Goal: Navigation & Orientation: Find specific page/section

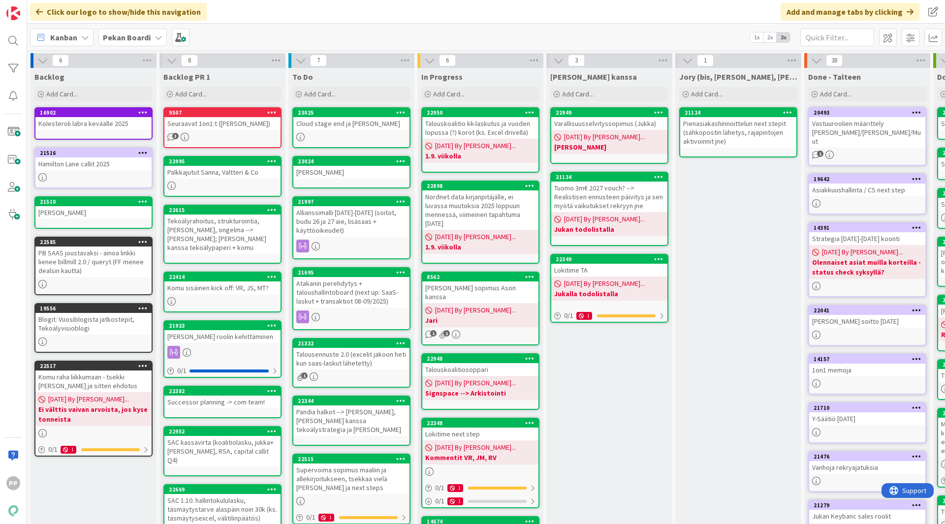
click at [160, 42] on div "Pekan Boardi" at bounding box center [132, 38] width 68 height 18
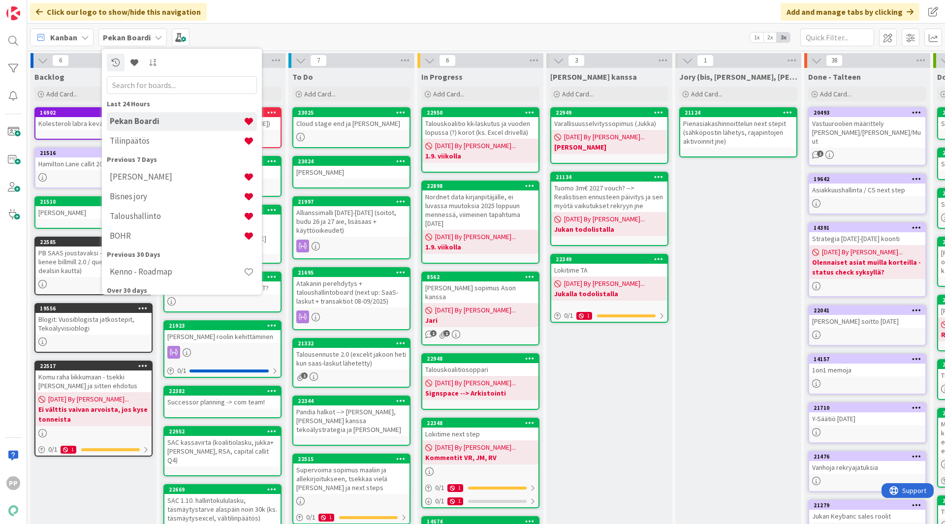
click at [160, 42] on div "Pekan Boardi" at bounding box center [132, 38] width 68 height 18
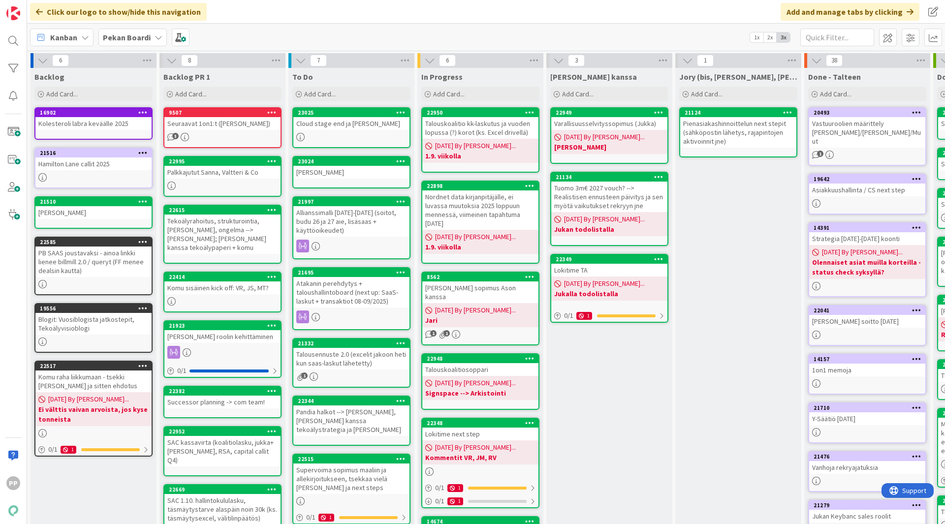
click at [368, 121] on div "Cloud stage end ja Mikalo" at bounding box center [351, 123] width 116 height 13
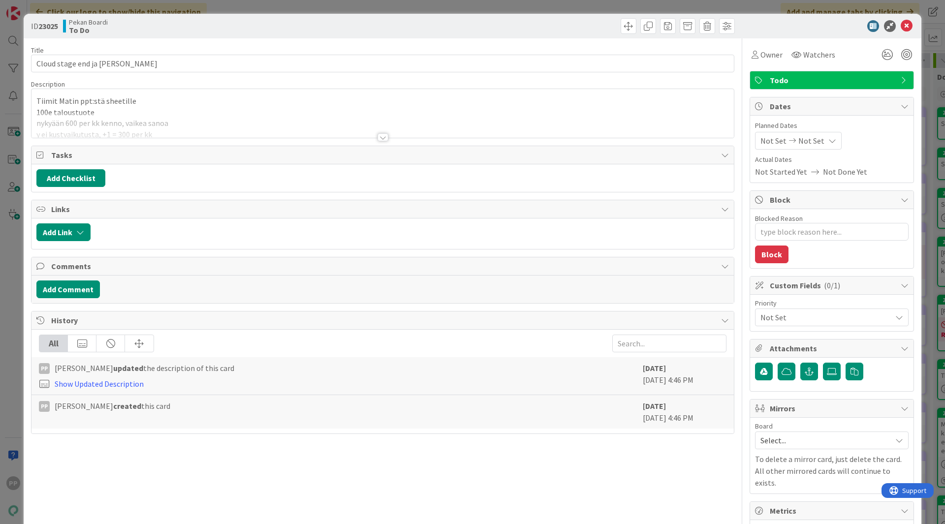
click at [222, 122] on div at bounding box center [383, 125] width 703 height 25
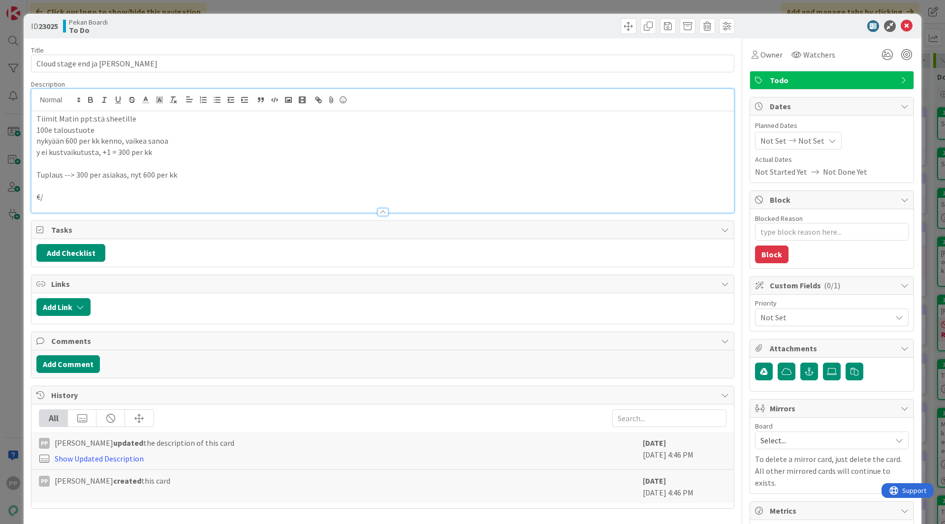
click at [203, 153] on p "y ei kustvaikutusta, +1 = 300 per kk" at bounding box center [382, 152] width 693 height 11
click at [217, 163] on p at bounding box center [382, 163] width 693 height 11
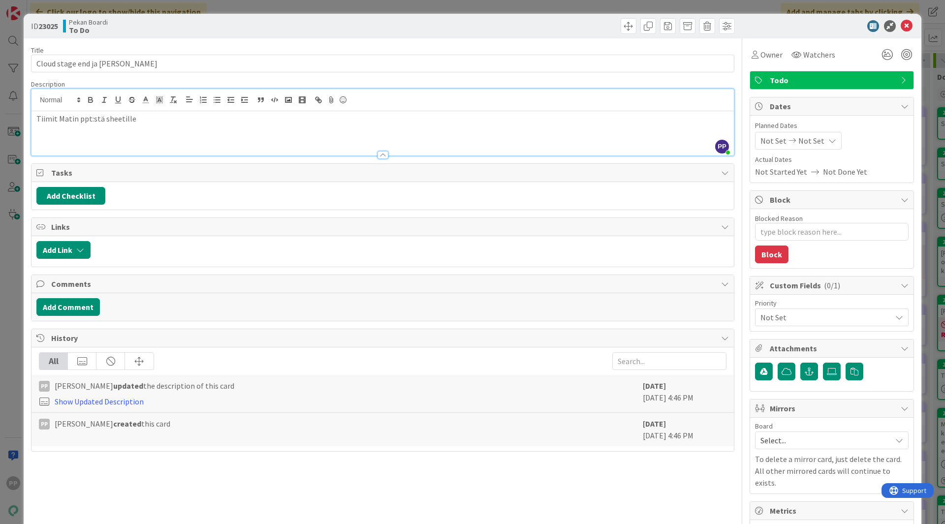
click at [144, 122] on p "Tiimit Matin ppt:stä sheetille" at bounding box center [382, 118] width 693 height 11
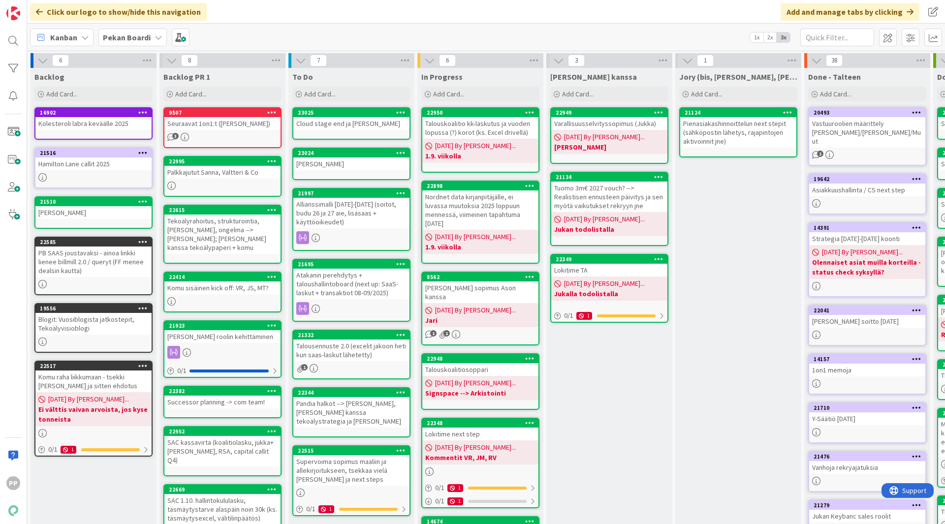
click at [347, 129] on div "Cloud stage end ja Mikalo" at bounding box center [351, 123] width 116 height 13
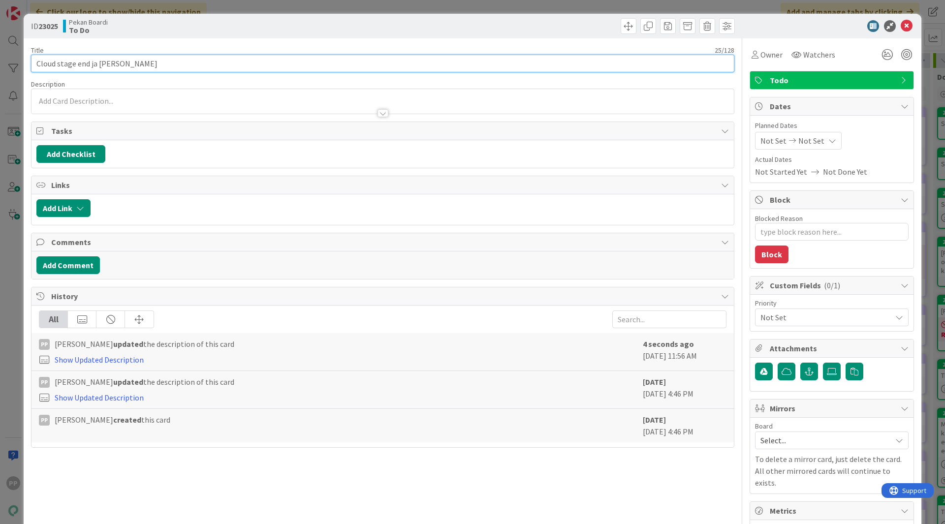
click at [114, 67] on input "Cloud stage end ja Mikalo" at bounding box center [383, 64] width 704 height 18
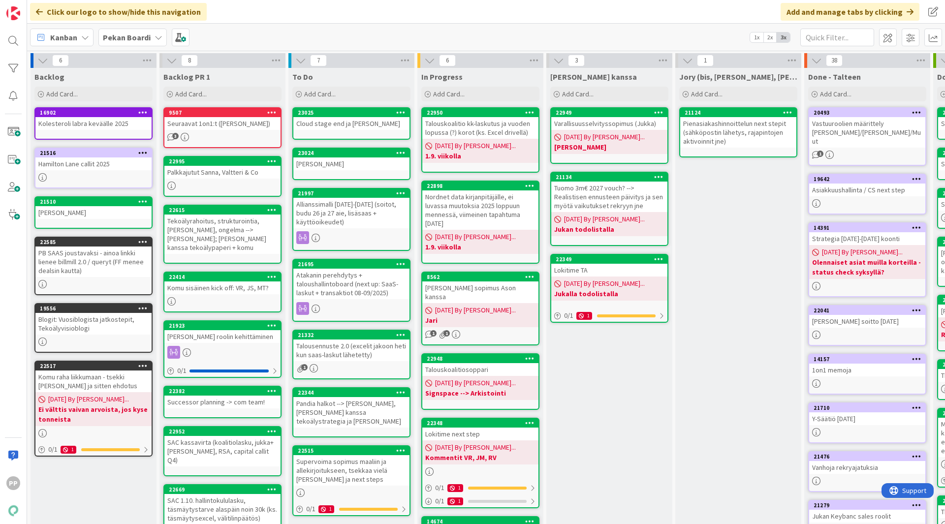
click at [399, 111] on icon at bounding box center [400, 112] width 9 height 7
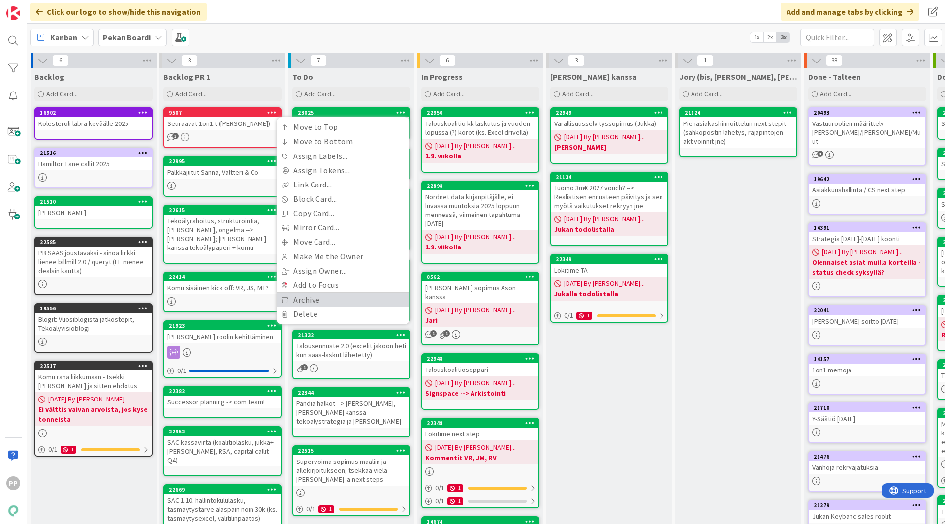
click at [387, 298] on link "Archive" at bounding box center [343, 300] width 133 height 14
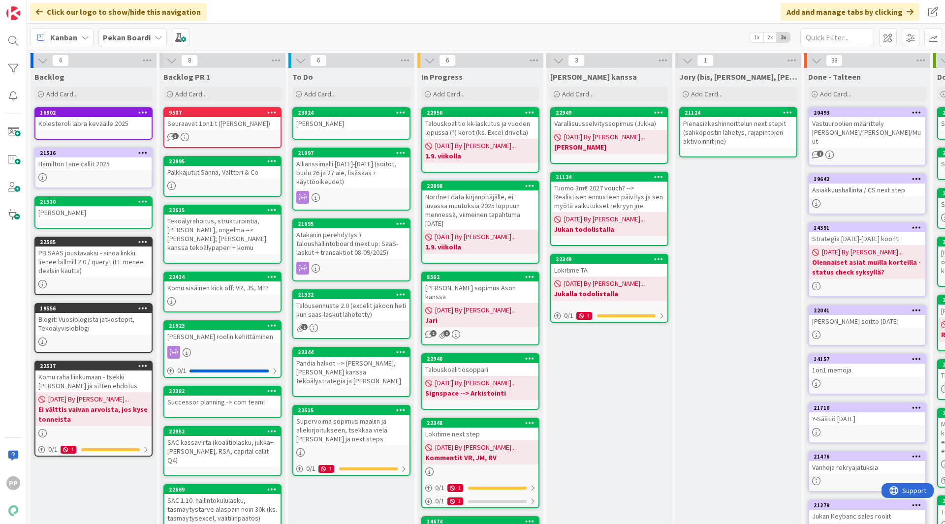
click at [373, 124] on div "Timo Colliers" at bounding box center [351, 123] width 116 height 13
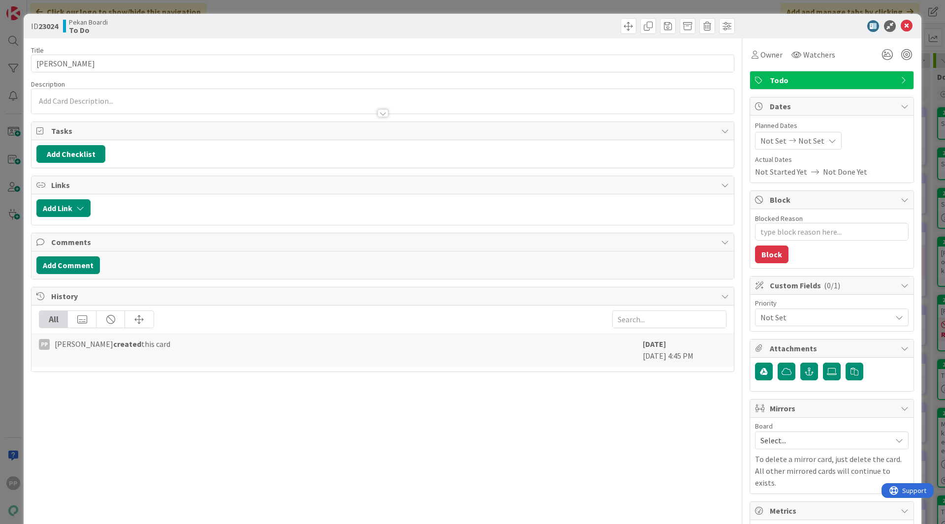
type textarea "x"
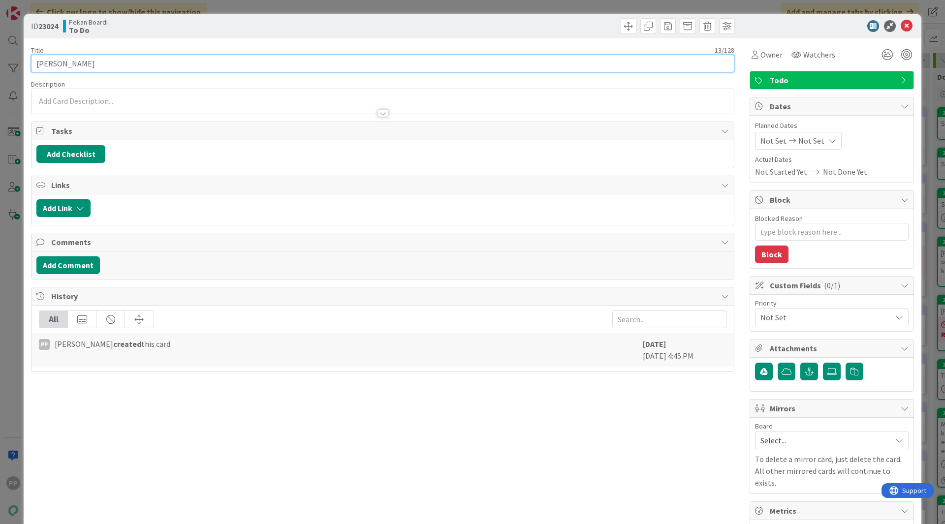
click at [58, 64] on input "Timo Colliers" at bounding box center [383, 64] width 704 height 18
type input "Timo Multalahti Colliers"
type textarea "x"
type input "Timo Multalahti / Colliers"
type textarea "x"
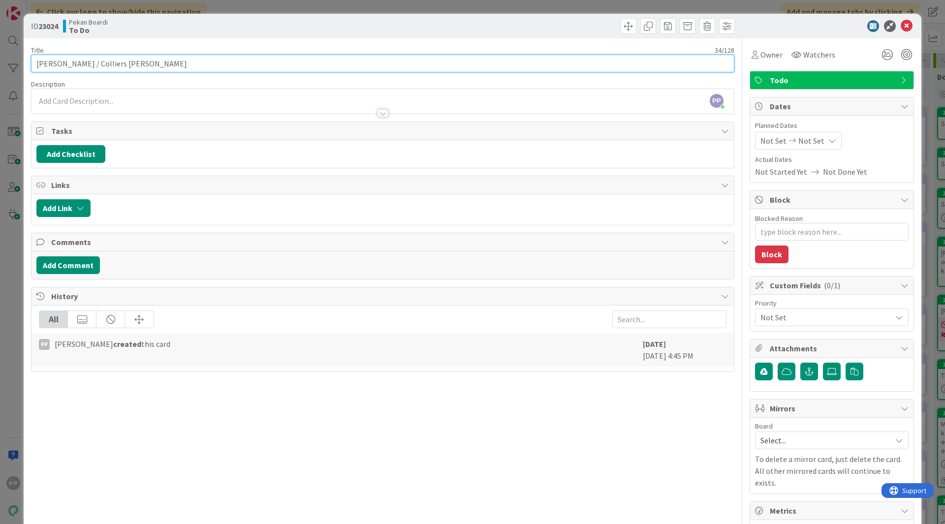
type input "Timo Multalahti / Colliers Patrick"
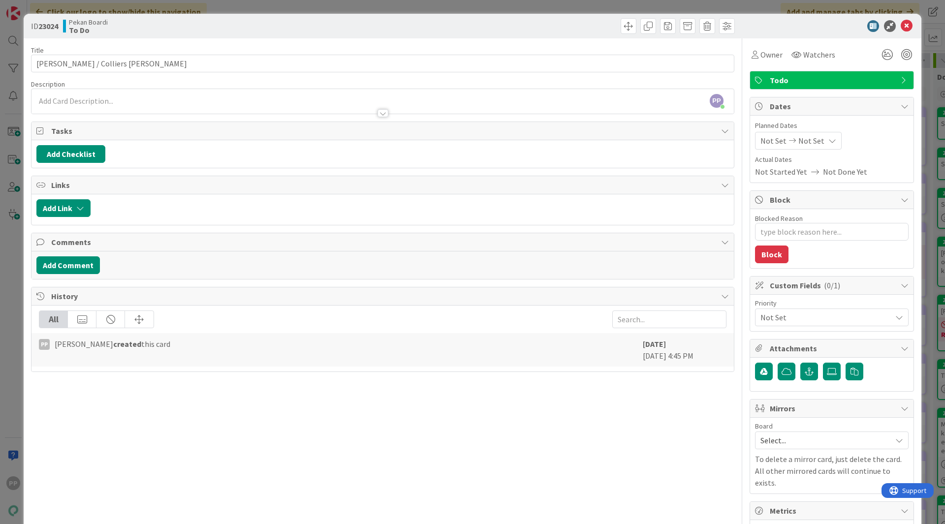
click at [170, 33] on div "Pekan Boardi To Do" at bounding box center [222, 26] width 318 height 16
click at [194, 8] on div "ID 23024 Pekan Boardi To Do Title 34 / 128 Timo Multalahti / Colliers Patrick D…" at bounding box center [472, 262] width 945 height 524
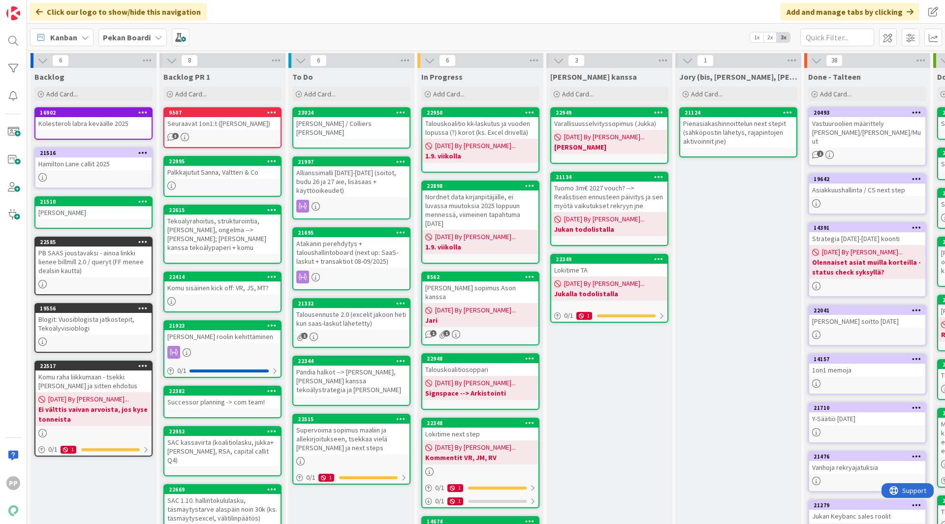
click at [344, 308] on div "Talousennuste 2.0 (excelit jakoon heti kun saas-laskut lähetetty)" at bounding box center [351, 319] width 116 height 22
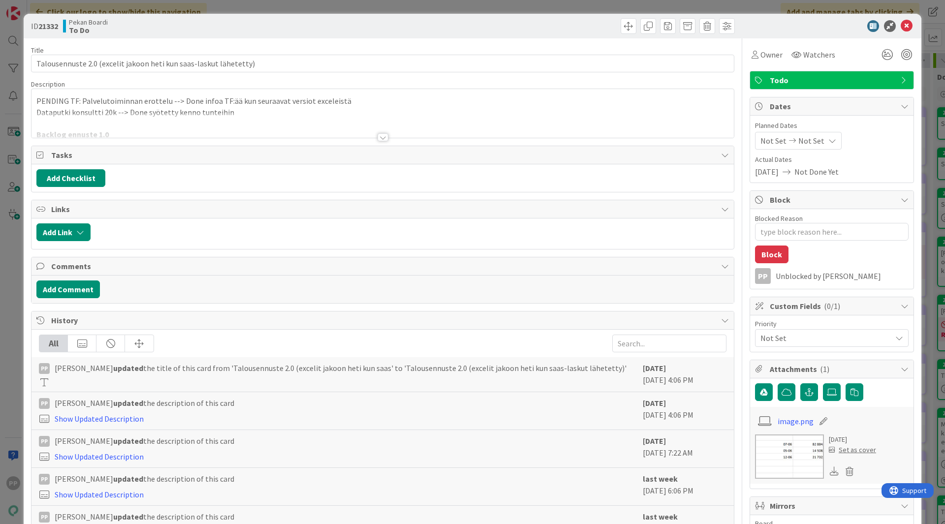
click at [196, 115] on div at bounding box center [383, 125] width 703 height 25
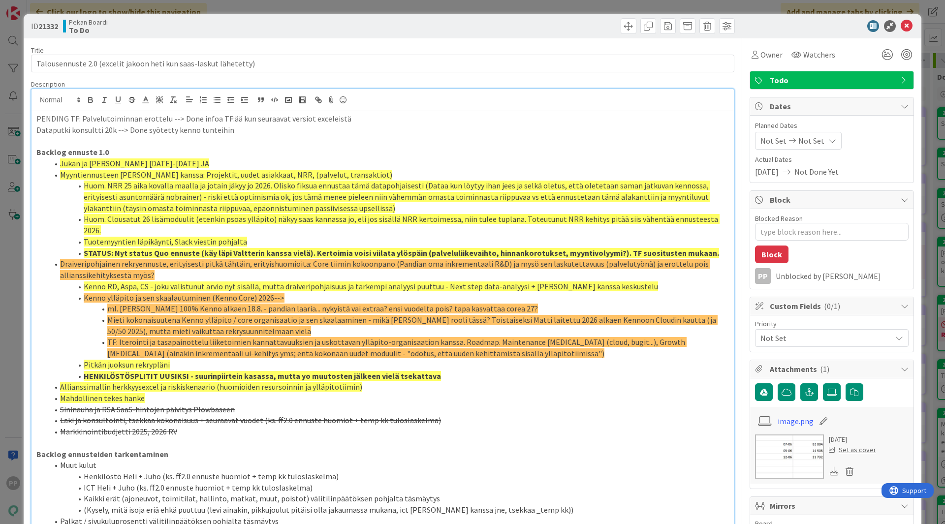
click at [219, 125] on p "Dataputki konsultti 20k --> Done syötetty kenno tunteihin" at bounding box center [382, 130] width 693 height 11
drag, startPoint x: 348, startPoint y: 122, endPoint x: 16, endPoint y: 94, distance: 333.5
click at [16, 94] on div "ID 21332 Pekan Boardi To Do Title 65 / 128 Talousennuste 2.0 (excelit jakoon he…" at bounding box center [472, 262] width 945 height 524
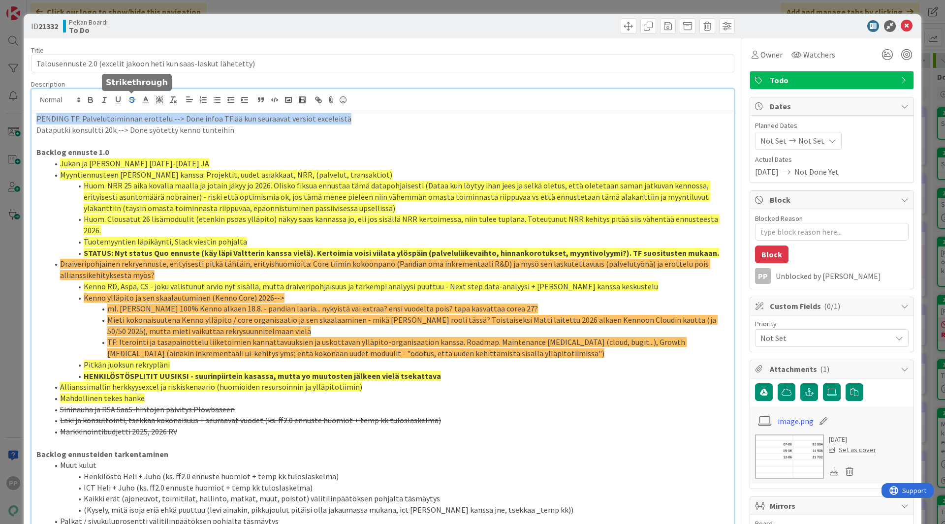
click at [130, 98] on icon "button" at bounding box center [132, 98] width 5 height 2
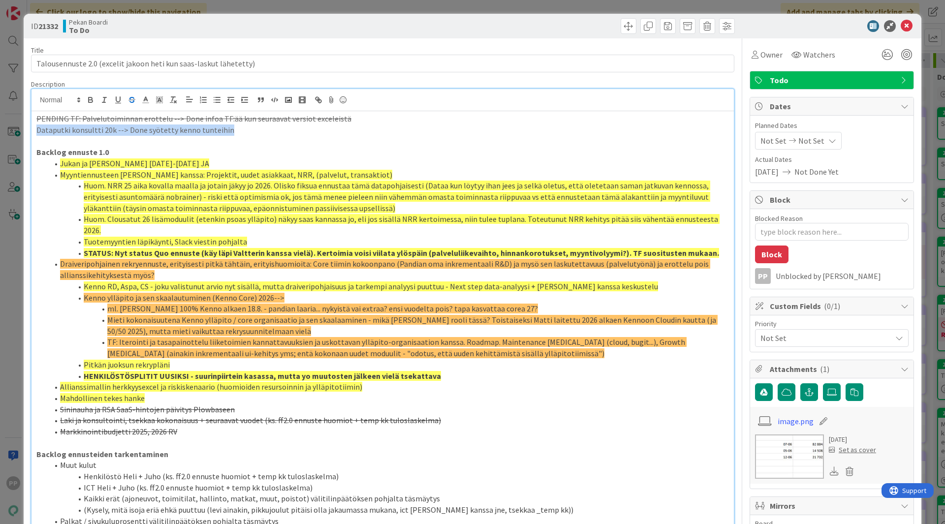
drag, startPoint x: 237, startPoint y: 133, endPoint x: 32, endPoint y: 132, distance: 204.8
click at [32, 132] on div "PENDING TF: Palvelutoiminnan erottelu --> Done infoa TF:ää kun seuraavat versio…" at bounding box center [383, 458] width 703 height 694
click at [131, 100] on icon "button" at bounding box center [132, 100] width 9 height 9
type textarea "x"
click at [147, 293] on span "Kenno ylläpito ja sen skaalautuminen (Kenno Core) 2026-->" at bounding box center [184, 298] width 201 height 10
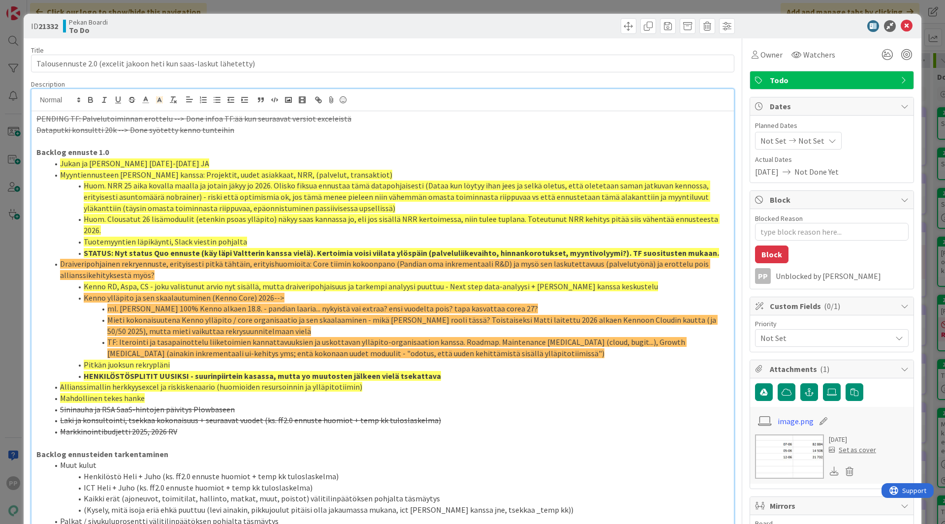
click at [138, 293] on span "Kenno ylläpito ja sen skaalautuminen (Kenno Core) 2026-->" at bounding box center [184, 298] width 201 height 10
click at [35, 118] on div "PENDING TF: Palvelutoiminnan erottelu --> Done infoa TF:ää kun seuraavat versio…" at bounding box center [383, 458] width 703 height 694
click at [154, 148] on p "Backlog ennuste 1.0" at bounding box center [382, 152] width 693 height 11
click at [155, 138] on p at bounding box center [382, 140] width 693 height 11
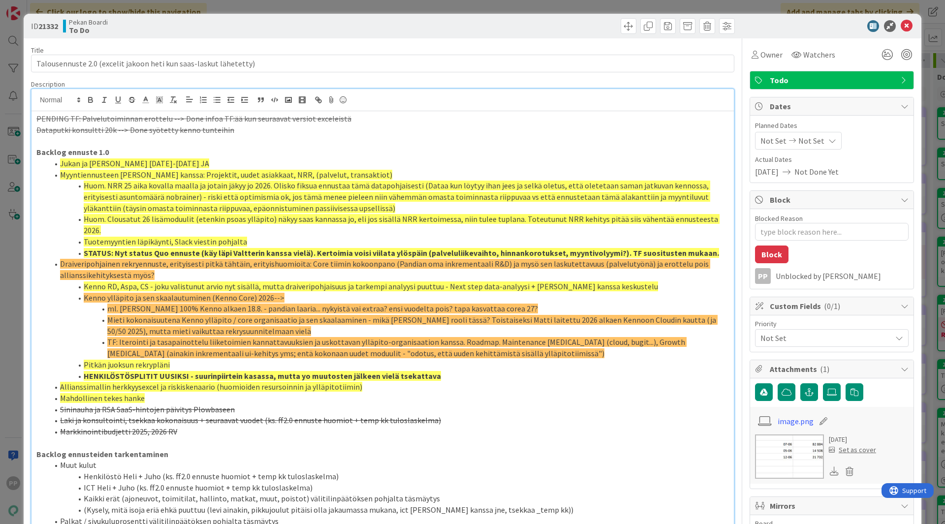
click at [208, 12] on div "ID 21332 Pekan Boardi To Do Title 65 / 128 Talousennuste 2.0 (excelit jakoon he…" at bounding box center [472, 262] width 945 height 524
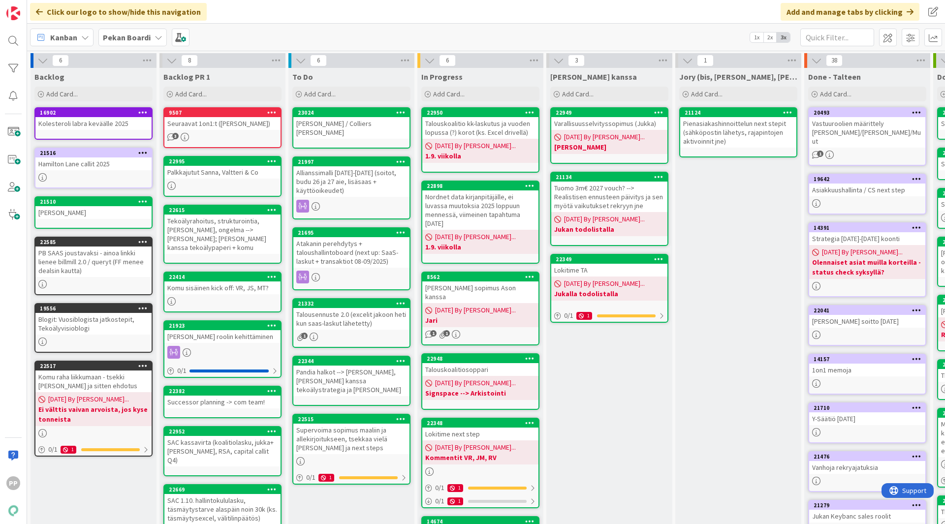
click at [349, 506] on div "To Do Add Card... 23024 Timo Multalahti / Colliers Patrick 21997 Allianssimalli…" at bounding box center [352, 369] width 126 height 602
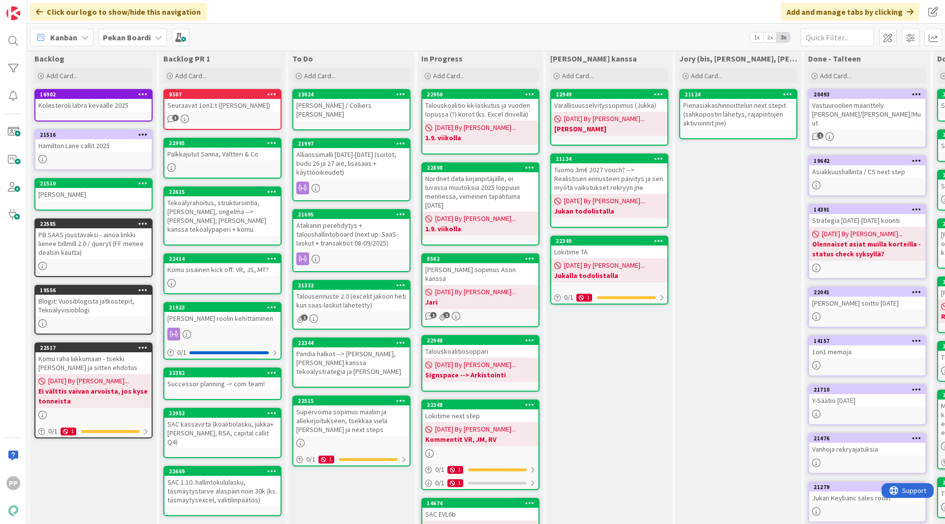
click at [348, 515] on div "To Do Add Card... 23024 Timo Multalahti / Colliers Patrick 21997 Allianssimalli…" at bounding box center [352, 351] width 126 height 602
click at [592, 437] on div "Jukan kanssa Add Card... 22949 Varallisuusselvityssopimus (Jukka) 08/26/2025 By…" at bounding box center [610, 351] width 126 height 602
click at [735, 255] on div "Jory (bis, kenno, bohr) Add Card... 21124 Pienasiakashinnoittelun next stepit (…" at bounding box center [739, 351] width 126 height 602
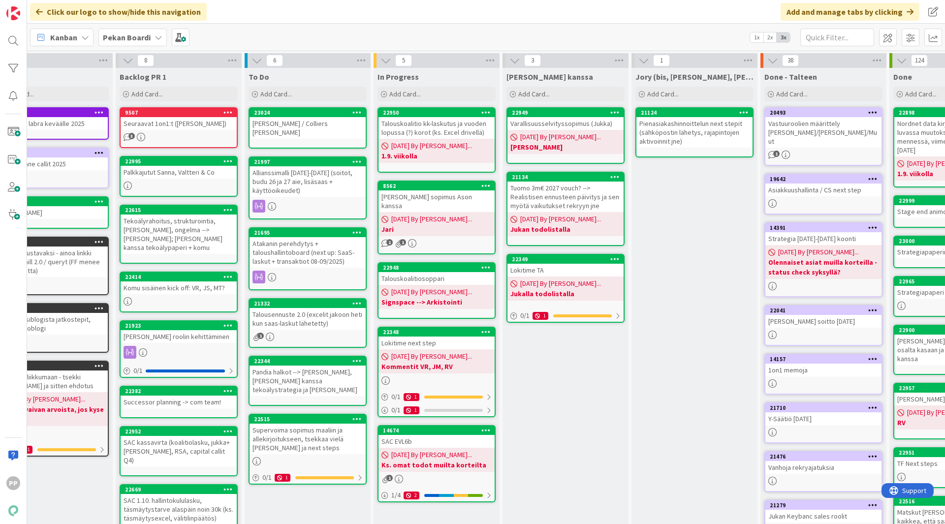
scroll to position [0, 43]
